Goal: Information Seeking & Learning: Learn about a topic

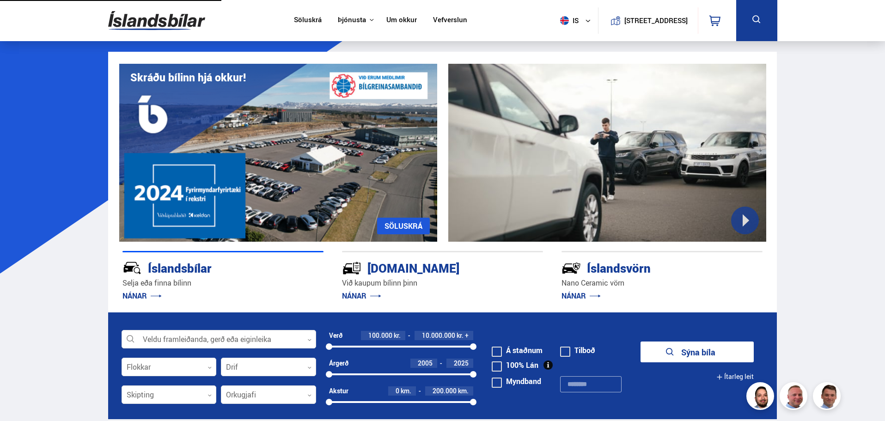
click at [393, 21] on link "Um okkur" at bounding box center [402, 21] width 31 height 10
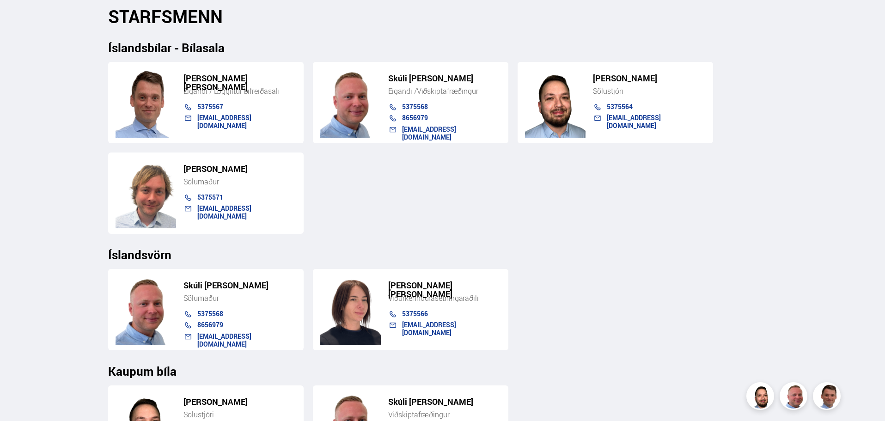
scroll to position [925, 0]
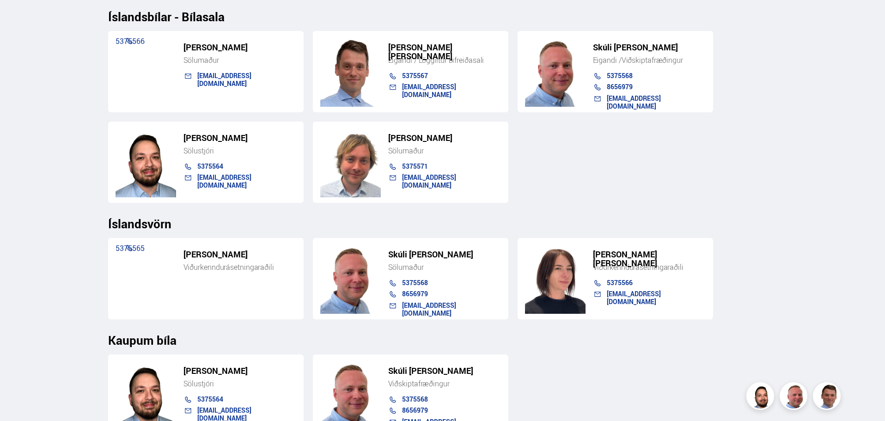
scroll to position [925, 0]
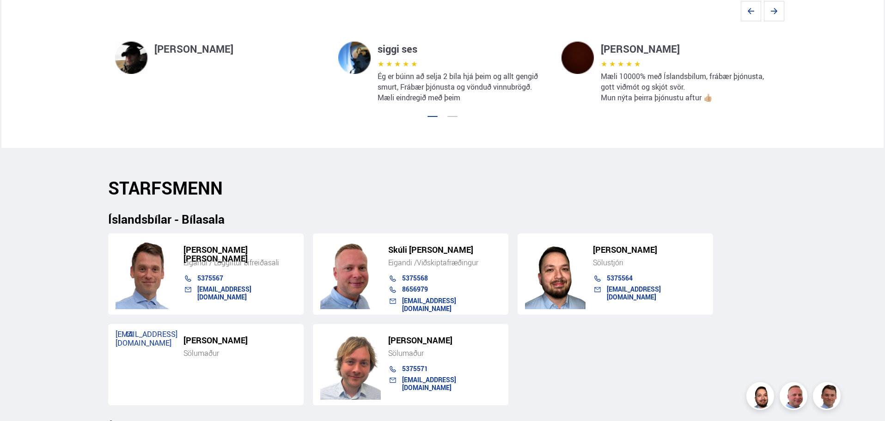
scroll to position [832, 0]
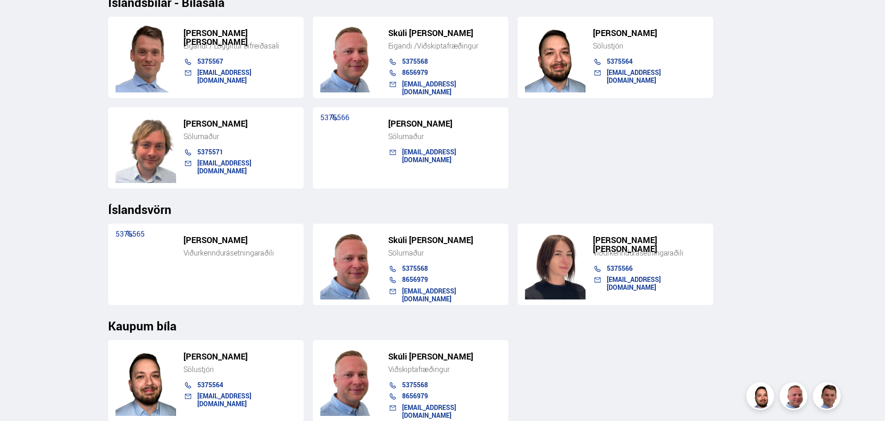
scroll to position [972, 0]
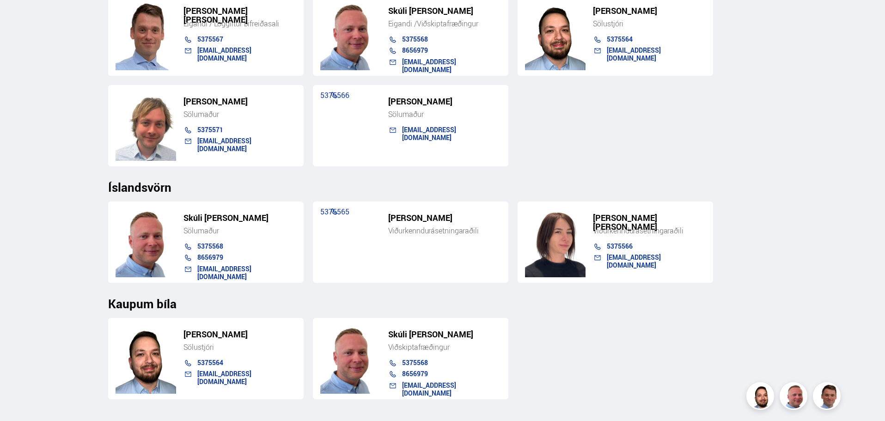
scroll to position [1017, 0]
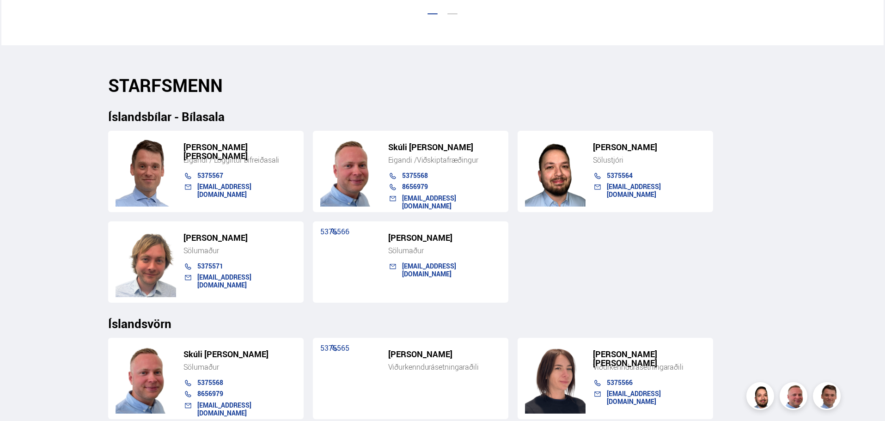
scroll to position [971, 0]
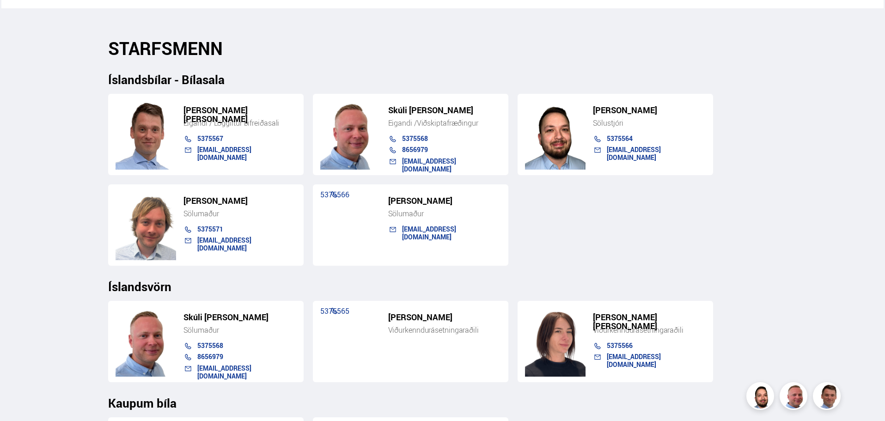
scroll to position [925, 0]
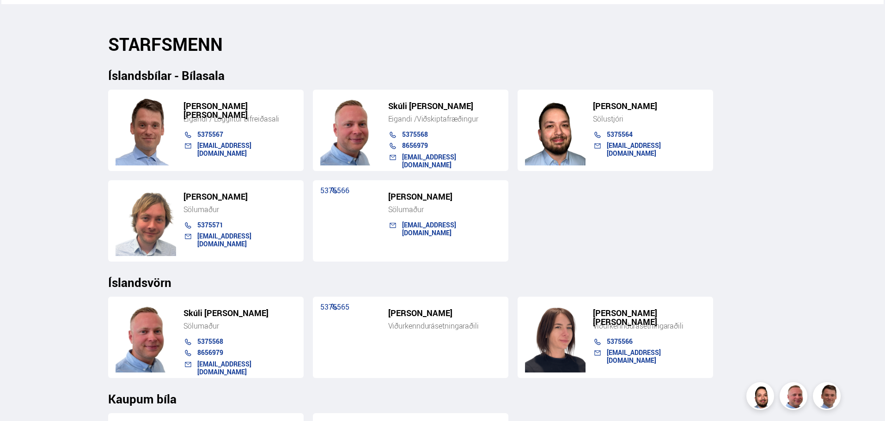
scroll to position [1017, 0]
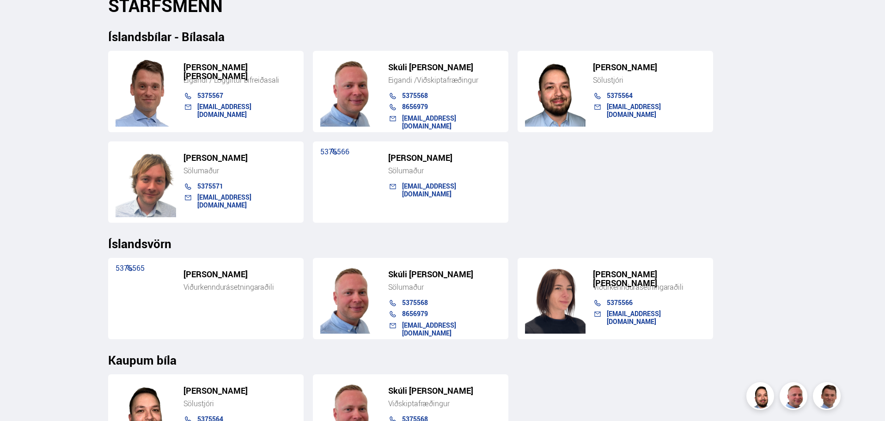
scroll to position [1017, 0]
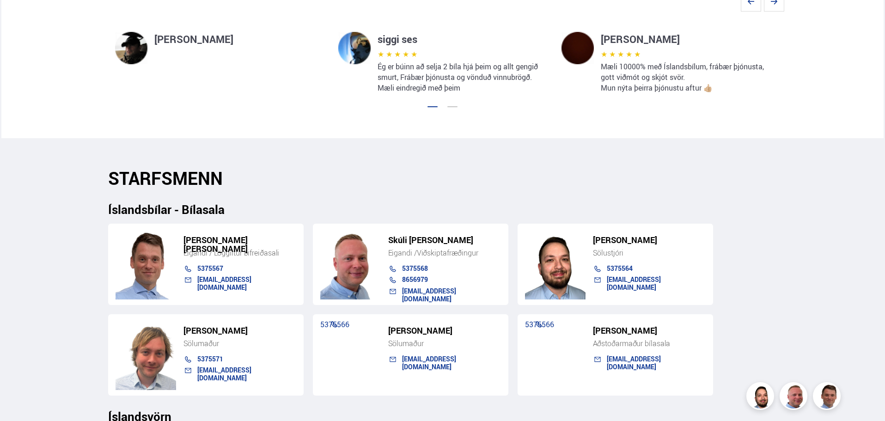
scroll to position [786, 0]
click at [612, 165] on section "STARFSMENN Íslandsbílar - Bílasala [PERSON_NAME] [PERSON_NAME] Eigandi / Löggil…" at bounding box center [443, 398] width 684 height 520
